Goal: Task Accomplishment & Management: Manage account settings

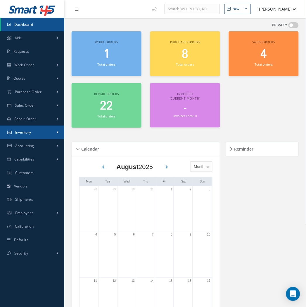
click at [33, 130] on link "Inventory" at bounding box center [32, 131] width 64 height 13
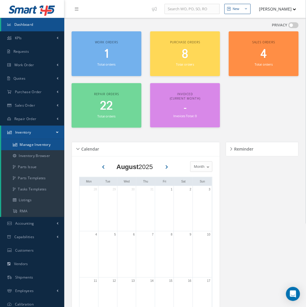
click at [26, 144] on link "Manage Inventory" at bounding box center [32, 144] width 63 height 11
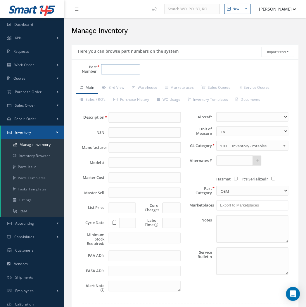
click at [114, 73] on input "Part Number" at bounding box center [120, 69] width 39 height 11
click at [116, 70] on input "Part Number" at bounding box center [120, 69] width 39 height 11
click at [130, 71] on input "43213-15" at bounding box center [120, 69] width 39 height 11
drag, startPoint x: 125, startPoint y: 69, endPoint x: 42, endPoint y: 24, distance: 94.2
click at [79, 62] on div "Part Number 43213-15 Description Alternates Based on the selected General Ledge…" at bounding box center [185, 194] width 227 height 270
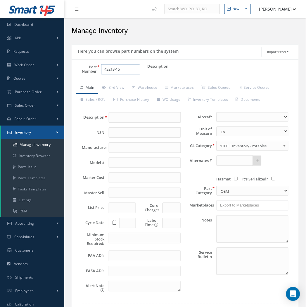
click at [127, 72] on input "43213-15" at bounding box center [120, 69] width 39 height 11
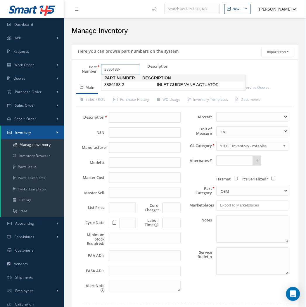
click at [128, 82] on span "3886188-3" at bounding box center [129, 85] width 53 height 6
type input "3886188-3"
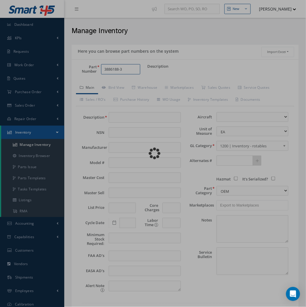
type input "INLET GUIDE VANE ACTUATOR"
type input "0.00"
select select
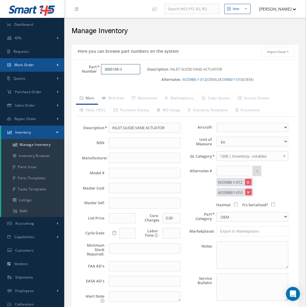
type input "3886188-3"
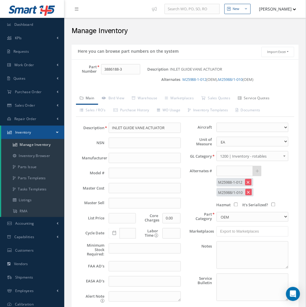
click at [270, 98] on link "Service Quotes" at bounding box center [253, 98] width 39 height 12
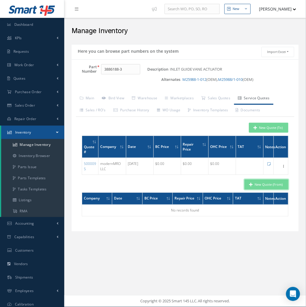
click at [270, 185] on button "New Quote (From)" at bounding box center [267, 184] width 44 height 10
type input "INLET GUIDE VANE ACTUATOR"
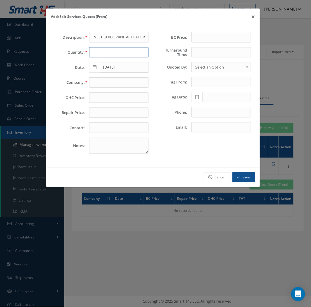
click at [98, 54] on input "text" at bounding box center [119, 52] width 60 height 11
type input "1"
click at [98, 86] on input "text" at bounding box center [119, 82] width 60 height 11
paste input "AOG Accessories"
type input "AOG Accessories"
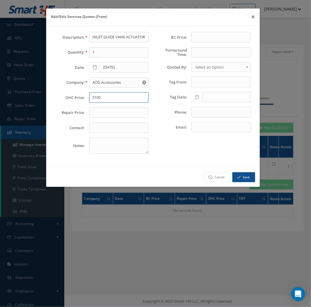
type input "5100"
click at [110, 110] on input "text" at bounding box center [119, 112] width 60 height 11
type input "2100"
click at [233, 32] on input "text" at bounding box center [222, 37] width 60 height 11
type input "390"
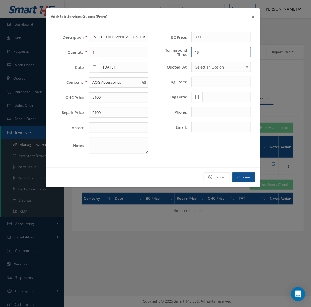
type input "1"
click at [237, 68] on span "Select an Option" at bounding box center [219, 66] width 48 height 7
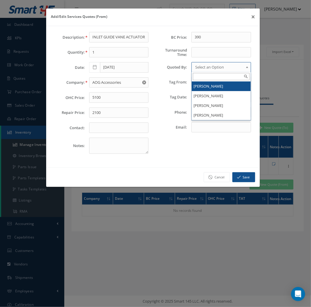
click at [209, 21] on div "Add/Edit Services Quotes (From) ×" at bounding box center [153, 17] width 214 height 18
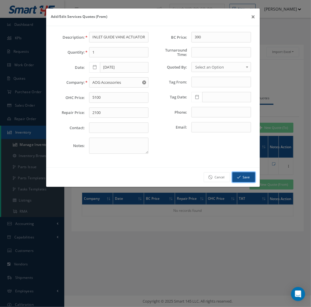
click at [241, 174] on button "Save" at bounding box center [244, 177] width 23 height 10
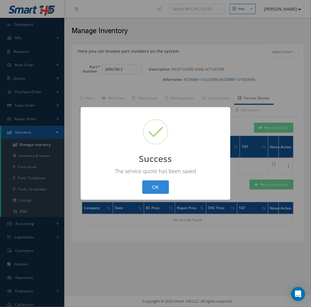
click at [142, 180] on button "OK" at bounding box center [155, 187] width 27 height 14
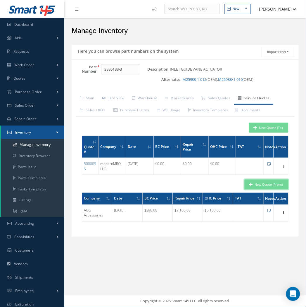
click at [276, 185] on button "New Quote (From)" at bounding box center [267, 184] width 44 height 10
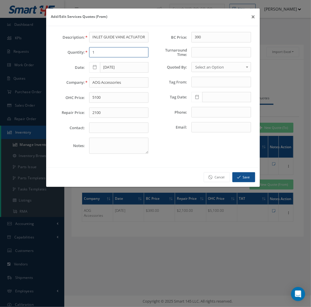
click at [92, 53] on input "1" at bounding box center [119, 52] width 60 height 11
click at [222, 176] on link "Cancel" at bounding box center [217, 177] width 26 height 10
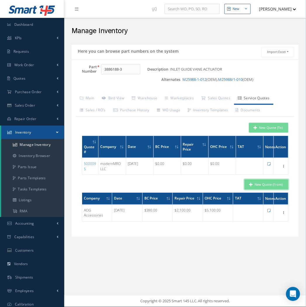
click at [254, 186] on button "New Quote (From)" at bounding box center [267, 184] width 44 height 10
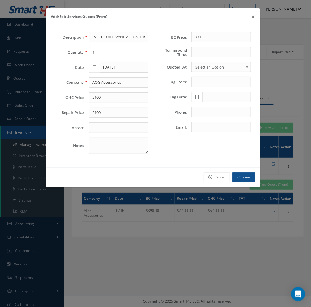
click at [106, 50] on input "1" at bounding box center [119, 52] width 60 height 11
type input "1"
click at [105, 80] on input "AOG Accessories" at bounding box center [119, 82] width 60 height 11
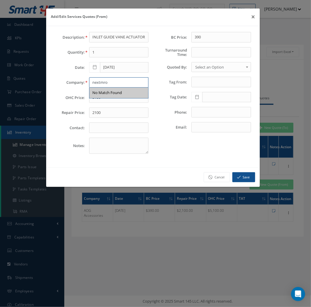
type input "nextmro"
click at [103, 92] on div "Description: INLET GUIDE VANE ACTUATOR Quantity: 1 Date: 08/19/2025 Company: ne…" at bounding box center [102, 95] width 102 height 126
click at [101, 96] on input "text" at bounding box center [119, 97] width 60 height 11
type input "8000"
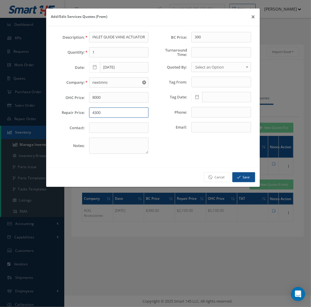
type input "4300"
type input "EDUARDO"
type input "685"
type input "NEXTMRO"
click at [243, 177] on button "Save" at bounding box center [244, 177] width 23 height 10
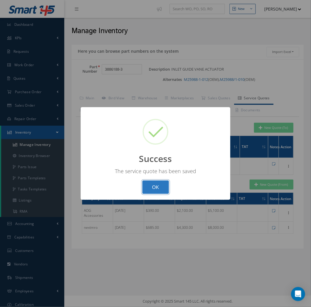
click at [145, 188] on button "OK" at bounding box center [155, 187] width 27 height 14
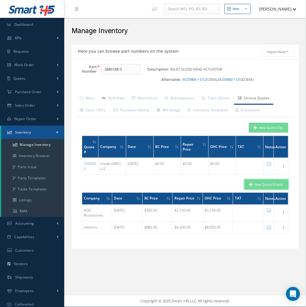
click at [264, 185] on button "New Quote (From)" at bounding box center [267, 184] width 44 height 10
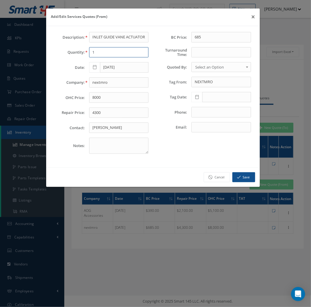
click at [110, 52] on input "1" at bounding box center [119, 52] width 60 height 11
type input "1"
type input "s"
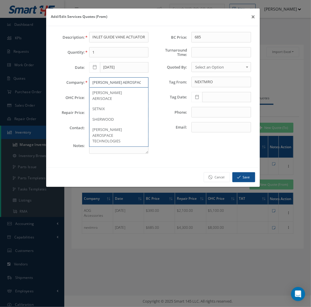
type input "SAL AEROSPACE"
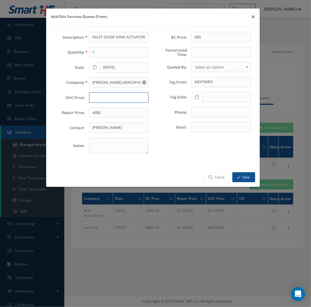
click at [101, 102] on input "text" at bounding box center [119, 97] width 60 height 11
type input "3590"
type input "1745"
type input "MIKE"
type input "340"
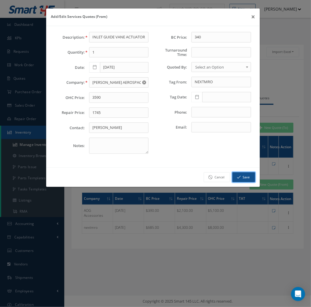
drag, startPoint x: 241, startPoint y: 176, endPoint x: 215, endPoint y: 166, distance: 28.1
click at [241, 176] on button "Save" at bounding box center [244, 177] width 23 height 10
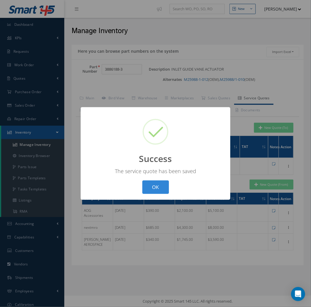
click at [175, 185] on div "? ! i Success × The service quote has been saved OK Cancel" at bounding box center [156, 153] width 150 height 93
click at [163, 184] on button "OK" at bounding box center [155, 187] width 27 height 14
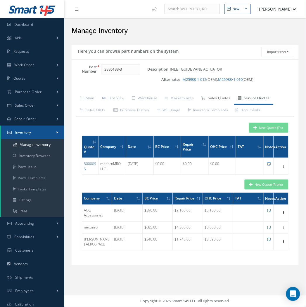
click at [224, 94] on link "Sales Quotes" at bounding box center [216, 98] width 37 height 12
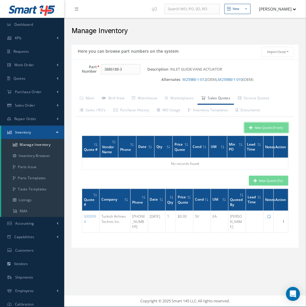
click at [269, 126] on button "New Quote (From)" at bounding box center [267, 128] width 44 height 10
type input "INLET GUIDE VANE ACTUATOR"
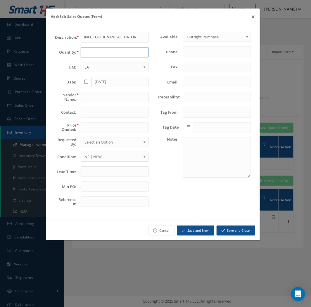
click at [107, 56] on input "text" at bounding box center [115, 52] width 68 height 11
type input "1"
click at [95, 94] on input "text" at bounding box center [115, 97] width 68 height 11
type input "AVIATION CONCEPTS"
type input "8600"
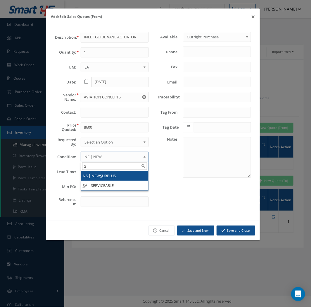
type input "SV"
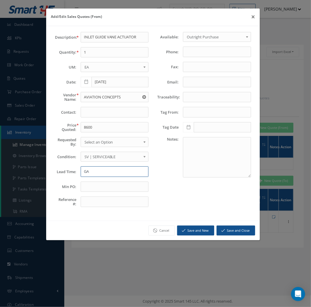
type input "G"
type input "STOCK BENCH TESTED"
click at [227, 229] on button "Save and Close" at bounding box center [236, 230] width 39 height 10
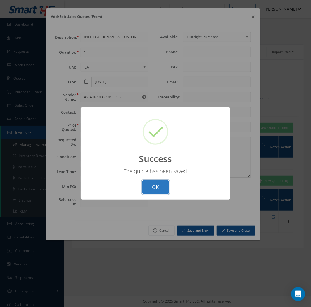
click at [157, 187] on button "OK" at bounding box center [155, 187] width 27 height 14
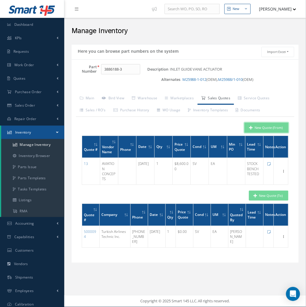
click at [276, 128] on button "New Quote (From)" at bounding box center [267, 128] width 44 height 10
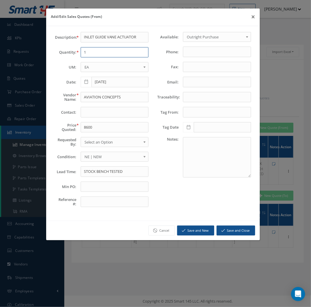
click at [92, 54] on input "1" at bounding box center [115, 52] width 68 height 11
type input "1"
drag, startPoint x: 92, startPoint y: 92, endPoint x: 113, endPoint y: 100, distance: 21.9
click at [93, 92] on input "AVIATION CONCEPTS" at bounding box center [115, 97] width 68 height 11
type input "SKYHIGH AEROSPACE"
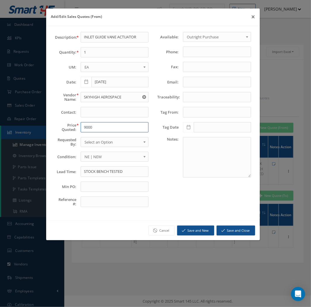
type input "9000"
type input "SV"
click at [83, 174] on input "FRESH SV DUAL" at bounding box center [115, 171] width 68 height 11
click at [83, 172] on input "AEROFRESH SV DUAL" at bounding box center [115, 171] width 68 height 11
paste input "TurbineAero Repair"
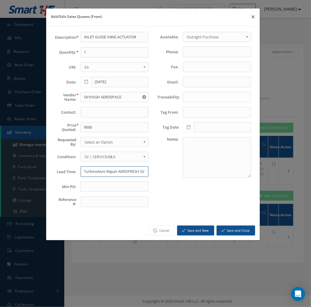
type input "TurbineAero Repair AEROFRESH SV DUAL"
click at [233, 231] on button "Save and Close" at bounding box center [236, 230] width 39 height 10
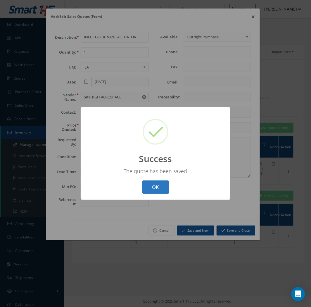
click at [151, 192] on button "OK" at bounding box center [155, 187] width 27 height 14
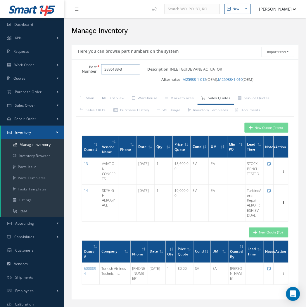
drag, startPoint x: 109, startPoint y: 66, endPoint x: 89, endPoint y: 67, distance: 20.2
click at [89, 67] on div "Part Number 3886188-3" at bounding box center [110, 69] width 76 height 11
click at [117, 67] on input "3886188-3" at bounding box center [120, 69] width 39 height 11
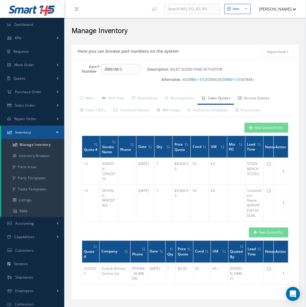
click at [259, 94] on link "Service Quotes" at bounding box center [253, 98] width 39 height 12
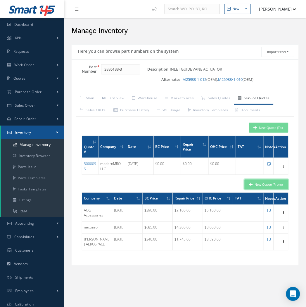
click at [264, 186] on button "New Quote (From)" at bounding box center [267, 184] width 44 height 10
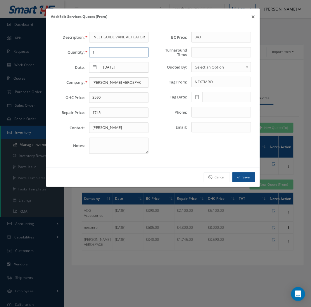
click at [130, 51] on input "1" at bounding box center [119, 52] width 60 height 11
type input "1"
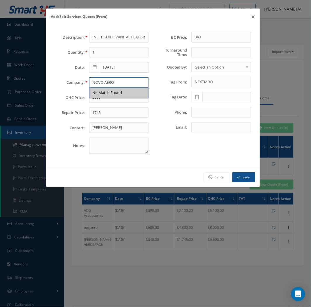
type input "NOVO AERO"
type input "3850"
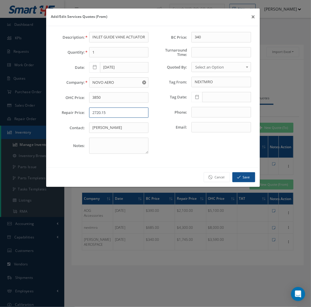
type input "2720.15"
type input "LEO"
type input "556.76"
click at [247, 175] on button "Save" at bounding box center [244, 177] width 23 height 10
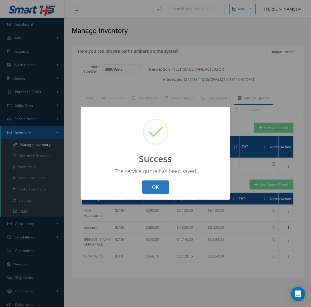
click at [151, 189] on button "OK" at bounding box center [155, 187] width 27 height 14
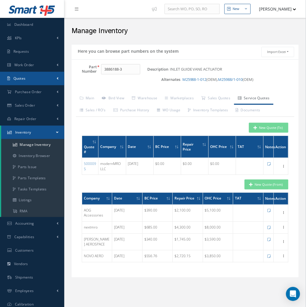
click at [34, 77] on link "Quotes" at bounding box center [32, 78] width 64 height 13
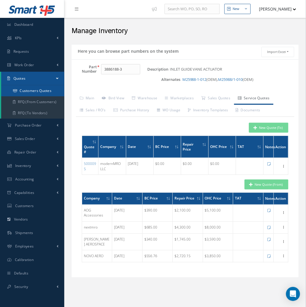
click at [50, 88] on link "Customers Quotes" at bounding box center [32, 90] width 63 height 11
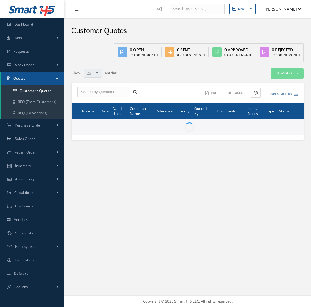
select select "25"
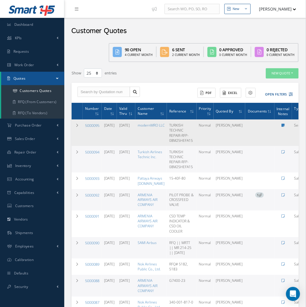
click at [91, 126] on link "5000095" at bounding box center [92, 125] width 14 height 5
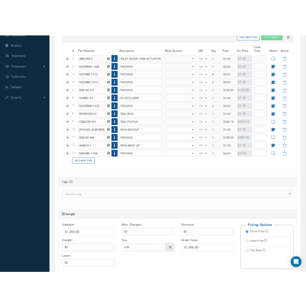
scroll to position [195, 0]
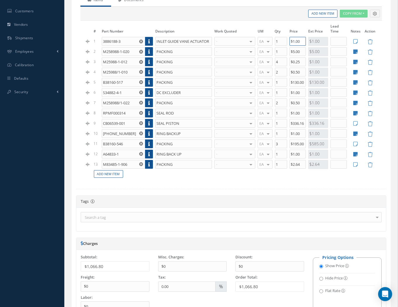
click at [293, 43] on input "$1.00" at bounding box center [298, 41] width 17 height 9
type input "$1,500"
click at [244, 186] on form "Type: Service Quote Status: Open Date: [DATE] Required Date: Valid Thru: [DATE]…" at bounding box center [231, 107] width 310 height 479
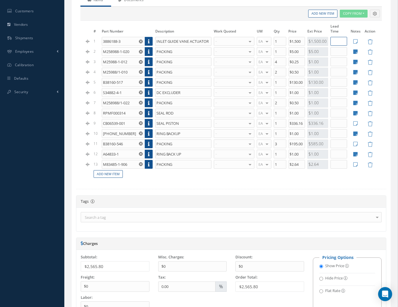
click at [311, 42] on input "text" at bounding box center [338, 41] width 16 height 9
type input "LABOR"
drag, startPoint x: 300, startPoint y: 195, endPoint x: 323, endPoint y: 98, distance: 99.4
click at [301, 194] on form "Type: Service Quote Status: Open Date: [DATE] Required Date: Valid Thru: [DATE]…" at bounding box center [231, 107] width 310 height 479
click at [297, 46] on td "$1,500" at bounding box center [296, 41] width 19 height 10
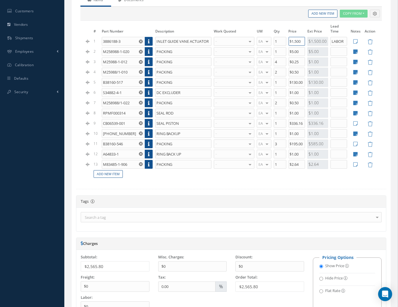
click at [297, 44] on input "$1,500" at bounding box center [297, 41] width 16 height 9
drag, startPoint x: 270, startPoint y: 286, endPoint x: 238, endPoint y: 285, distance: 32.5
click at [238, 285] on div "$1,065.80" at bounding box center [269, 286] width 69 height 10
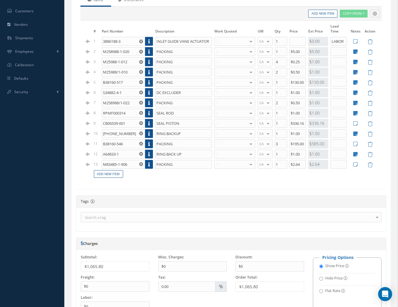
copy div "$1,065.80"
